Goal: Task Accomplishment & Management: Manage account settings

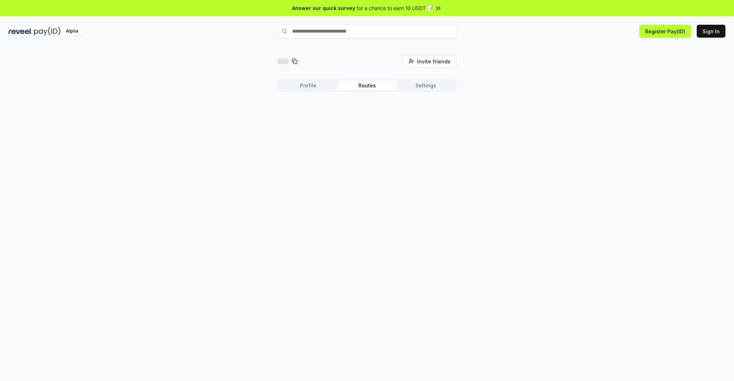
click at [366, 85] on button "Routes" at bounding box center [367, 86] width 59 height 10
click at [422, 85] on button "Settings" at bounding box center [425, 86] width 59 height 10
click at [366, 87] on button "Routes" at bounding box center [367, 86] width 59 height 10
click at [421, 89] on button "Settings" at bounding box center [425, 86] width 59 height 10
click at [373, 89] on button "Routes" at bounding box center [367, 86] width 59 height 10
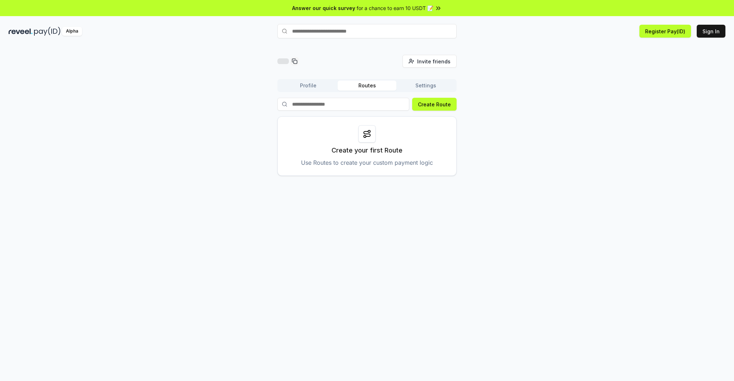
click at [313, 89] on button "Profile" at bounding box center [308, 86] width 59 height 10
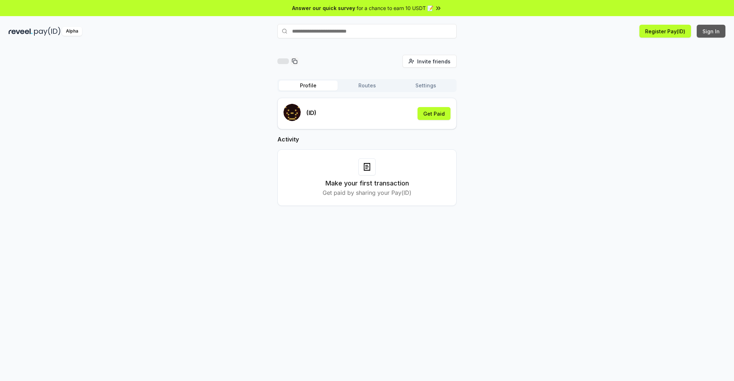
click at [707, 35] on button "Sign In" at bounding box center [711, 31] width 29 height 13
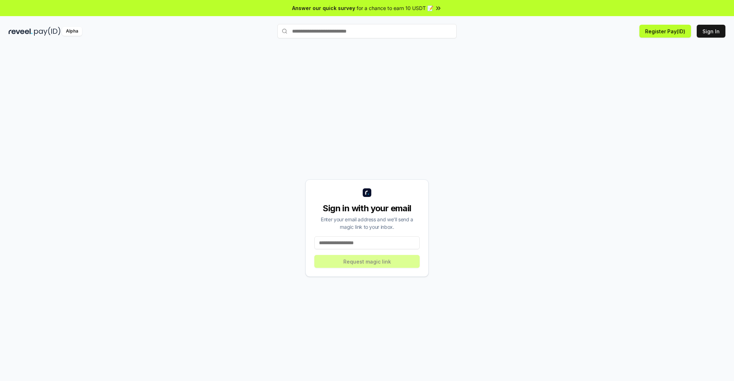
click at [365, 242] on input at bounding box center [366, 243] width 105 height 13
type input "**********"
click at [366, 264] on button "Request magic link" at bounding box center [366, 261] width 105 height 13
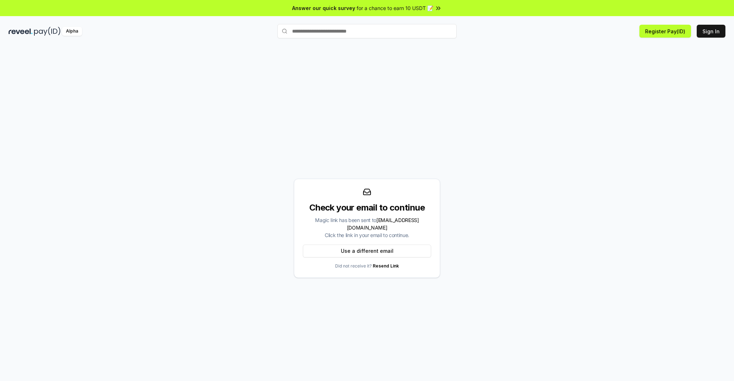
drag, startPoint x: 315, startPoint y: 223, endPoint x: 414, endPoint y: 228, distance: 99.4
click at [414, 228] on div "Magic link has been sent to peigenya@gmail.com Click the link in your email to …" at bounding box center [367, 227] width 128 height 23
click at [415, 231] on div "Magic link has been sent to peigenya@gmail.com Click the link in your email to …" at bounding box center [367, 227] width 128 height 23
drag, startPoint x: 417, startPoint y: 233, endPoint x: 311, endPoint y: 216, distance: 107.0
click at [311, 216] on div "Check your email to continue Magic link has been sent to peigenya@gmail.com Cli…" at bounding box center [367, 220] width 128 height 37
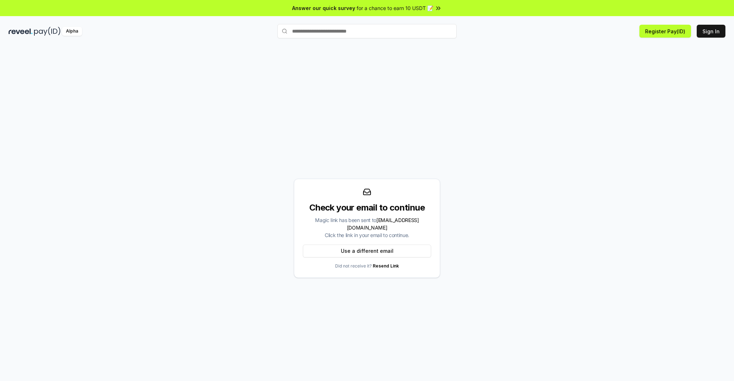
copy div "Check your email to continue Magic link has been sent to peigenya@gmail.com Cli…"
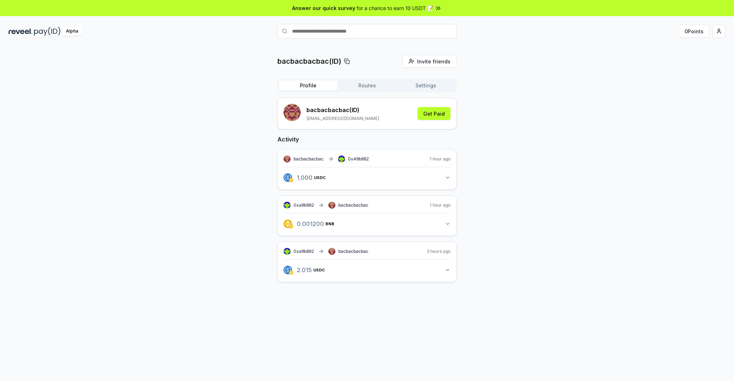
click at [439, 175] on button "1.000 USDC 1 USDC" at bounding box center [366, 178] width 167 height 12
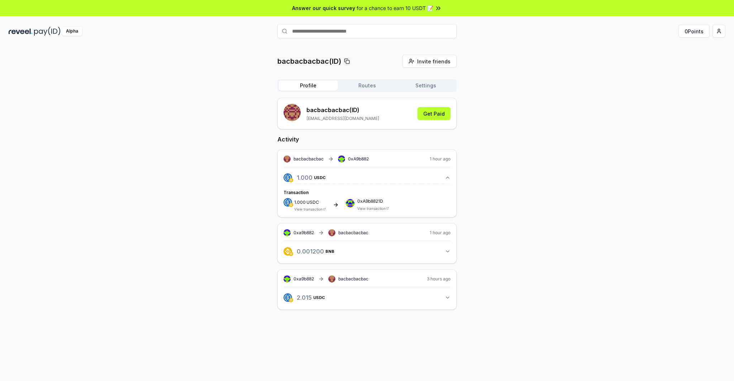
click at [368, 88] on button "Routes" at bounding box center [367, 86] width 59 height 10
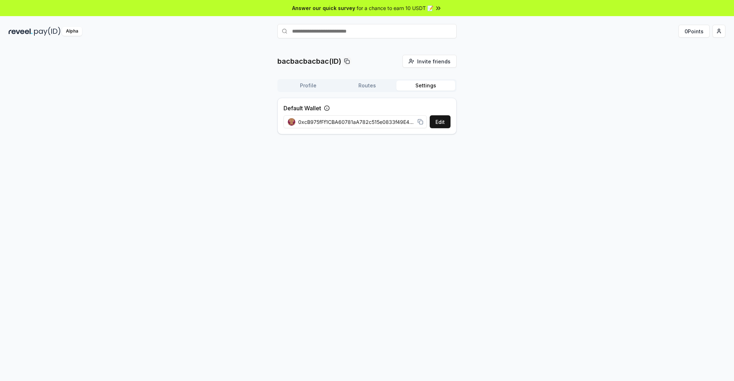
click at [415, 89] on button "Settings" at bounding box center [425, 86] width 59 height 10
click at [308, 89] on button "Profile" at bounding box center [308, 86] width 59 height 10
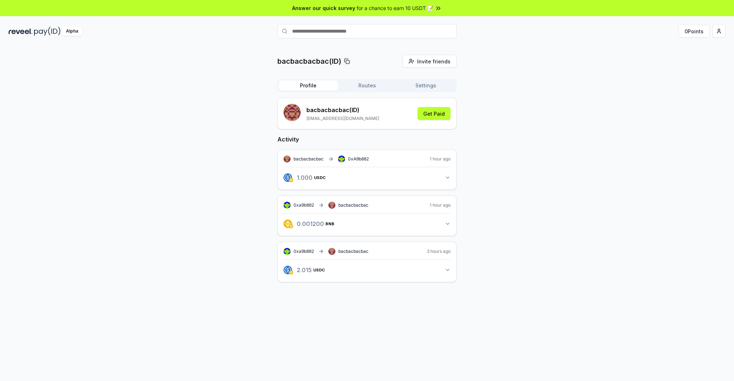
click at [409, 179] on button "1.000 USDC 1 USDC" at bounding box center [366, 178] width 167 height 12
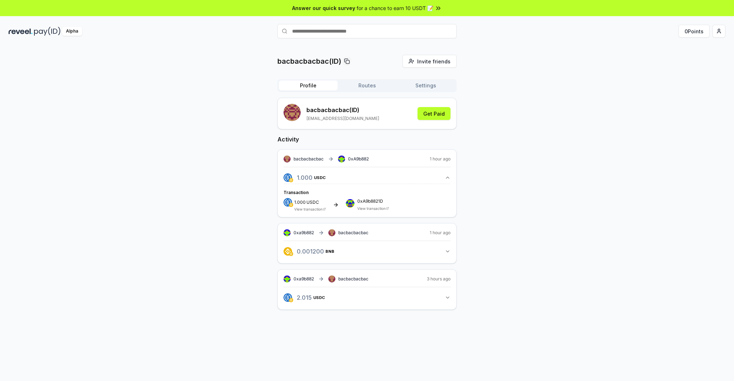
click at [315, 210] on link "View transaction" at bounding box center [308, 209] width 28 height 4
